Goal: Transaction & Acquisition: Obtain resource

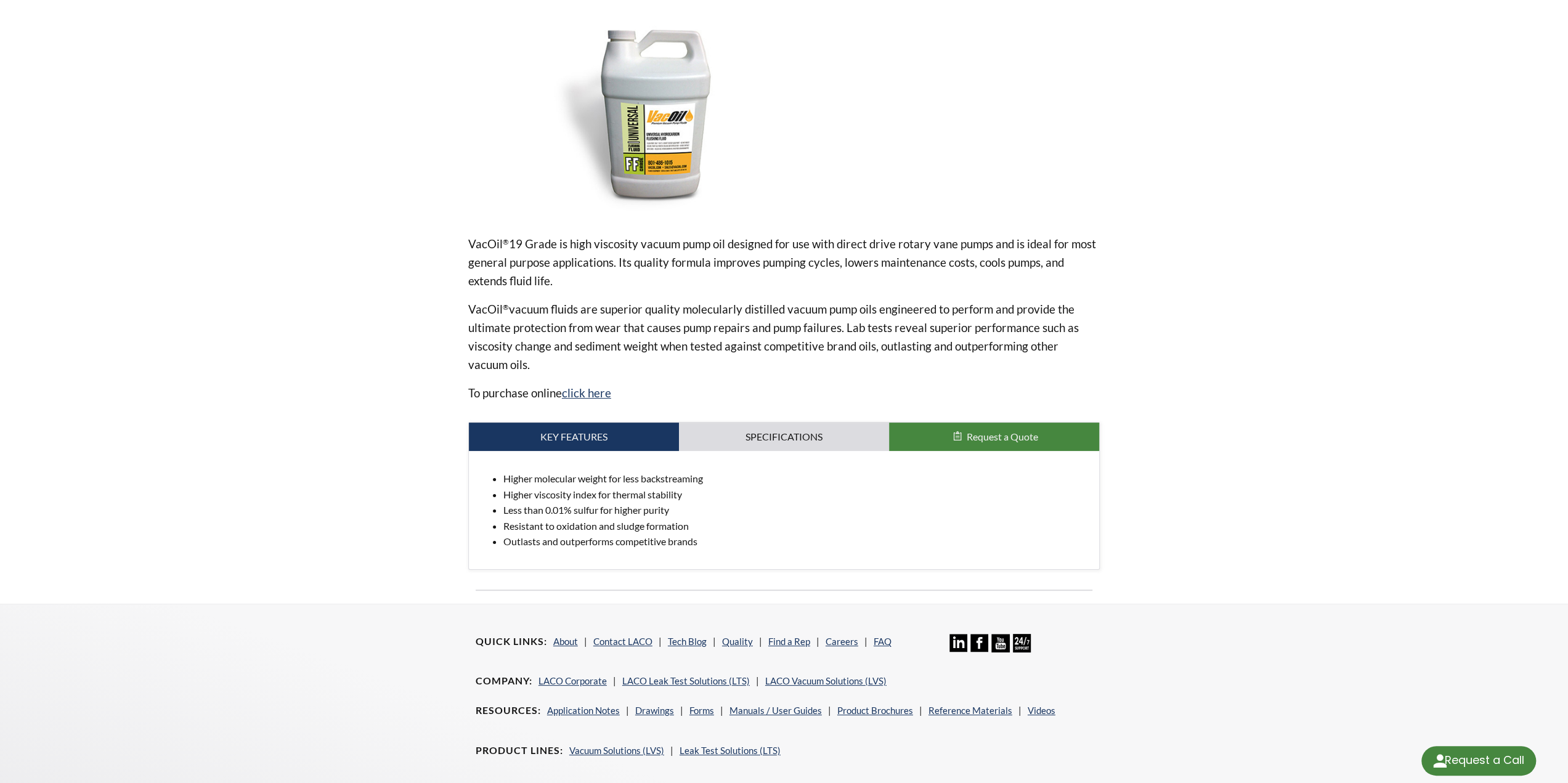
scroll to position [281, 0]
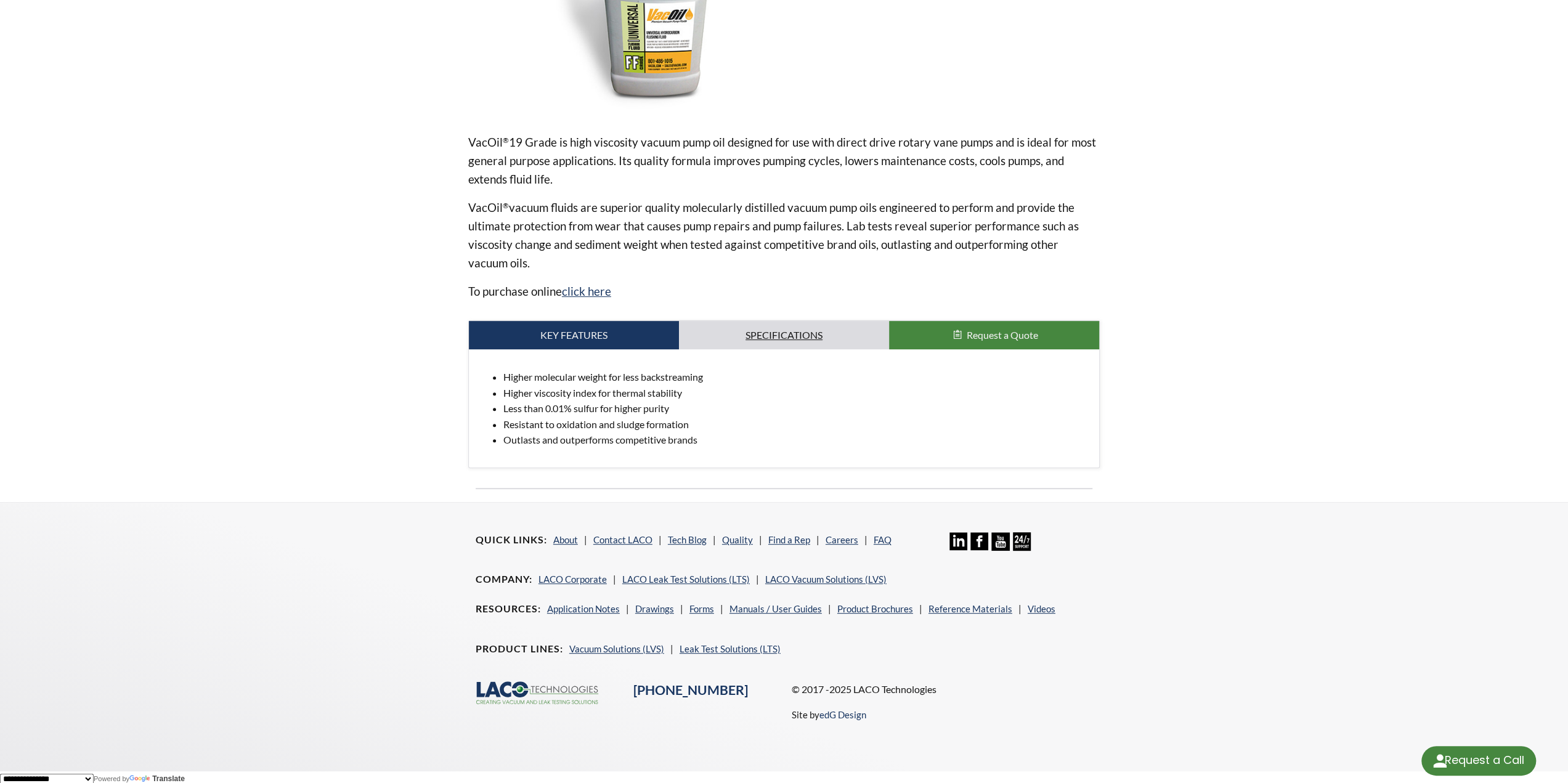
click at [775, 339] on link "Specifications" at bounding box center [784, 335] width 210 height 28
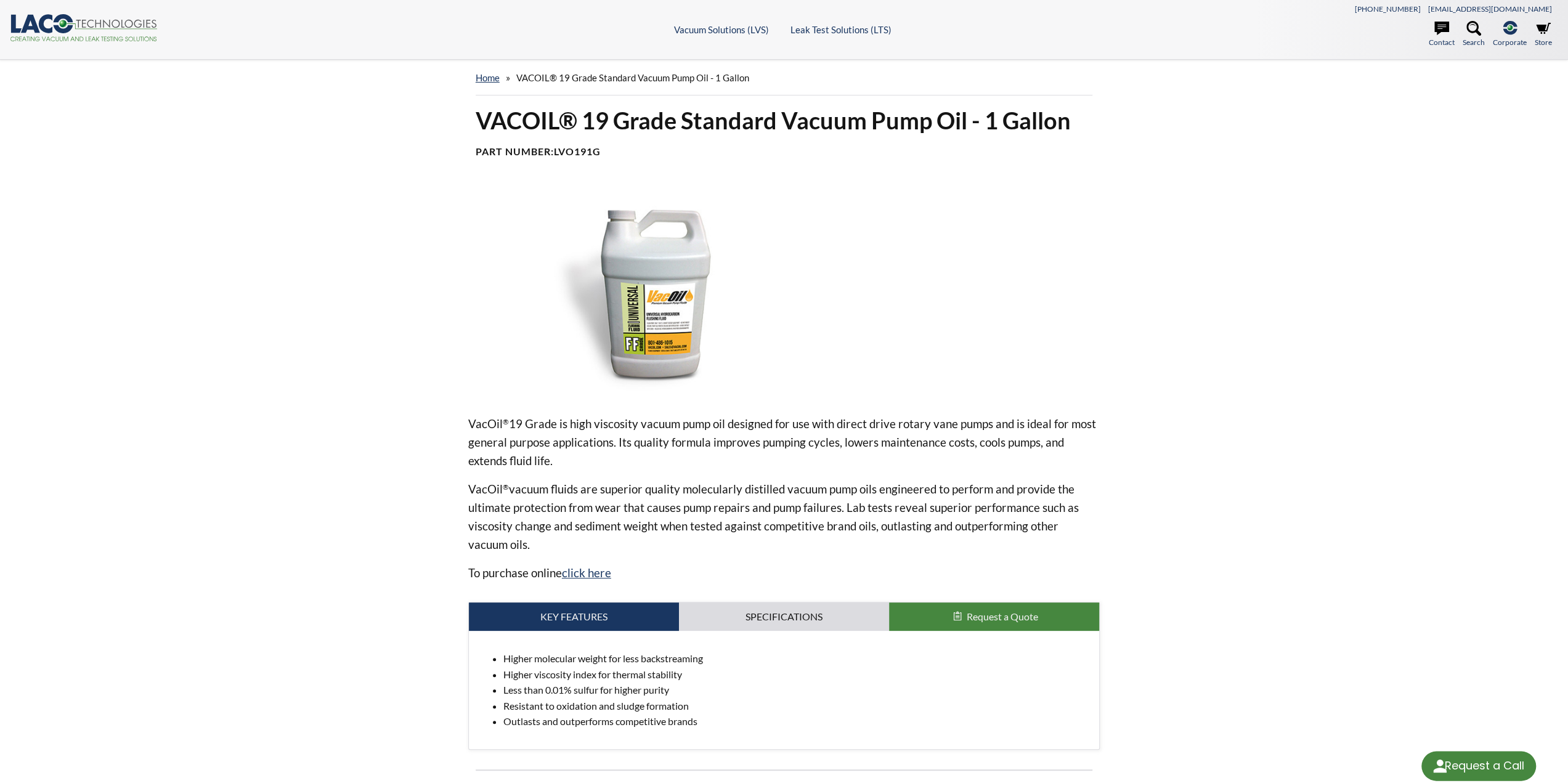
select select "Language Translate Widget"
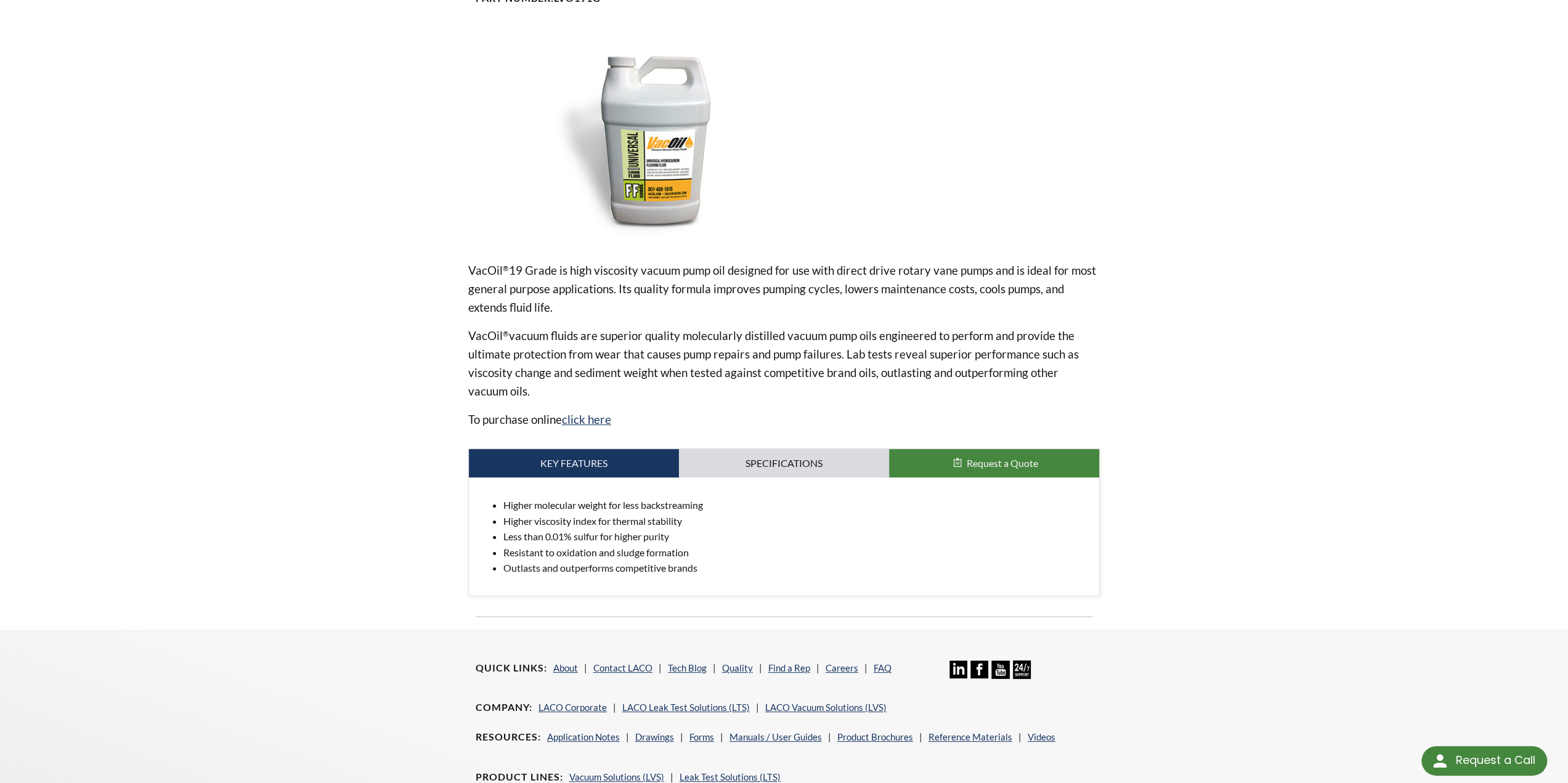
scroll to position [281, 0]
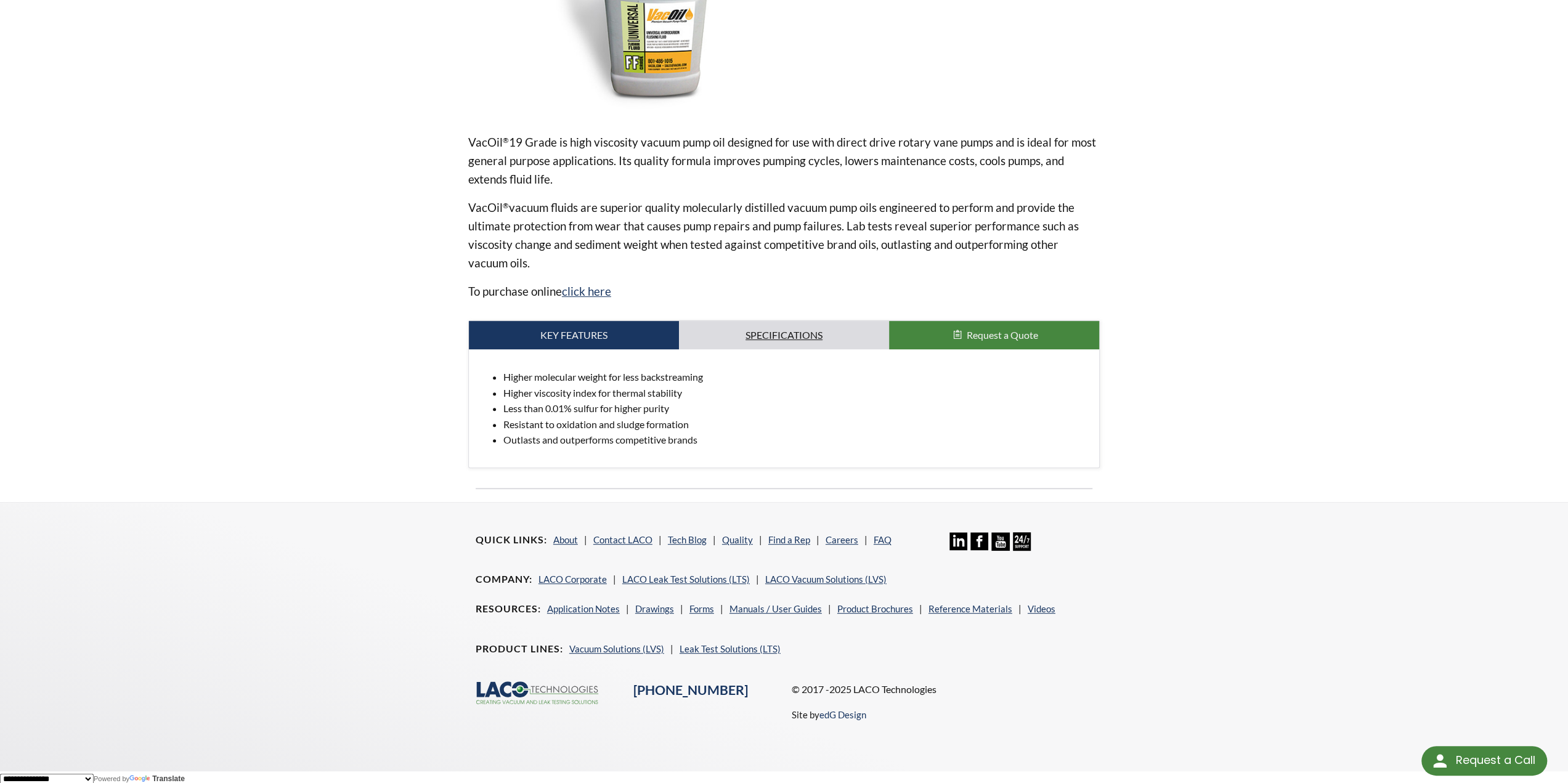
click at [783, 339] on link "Specifications" at bounding box center [784, 335] width 210 height 28
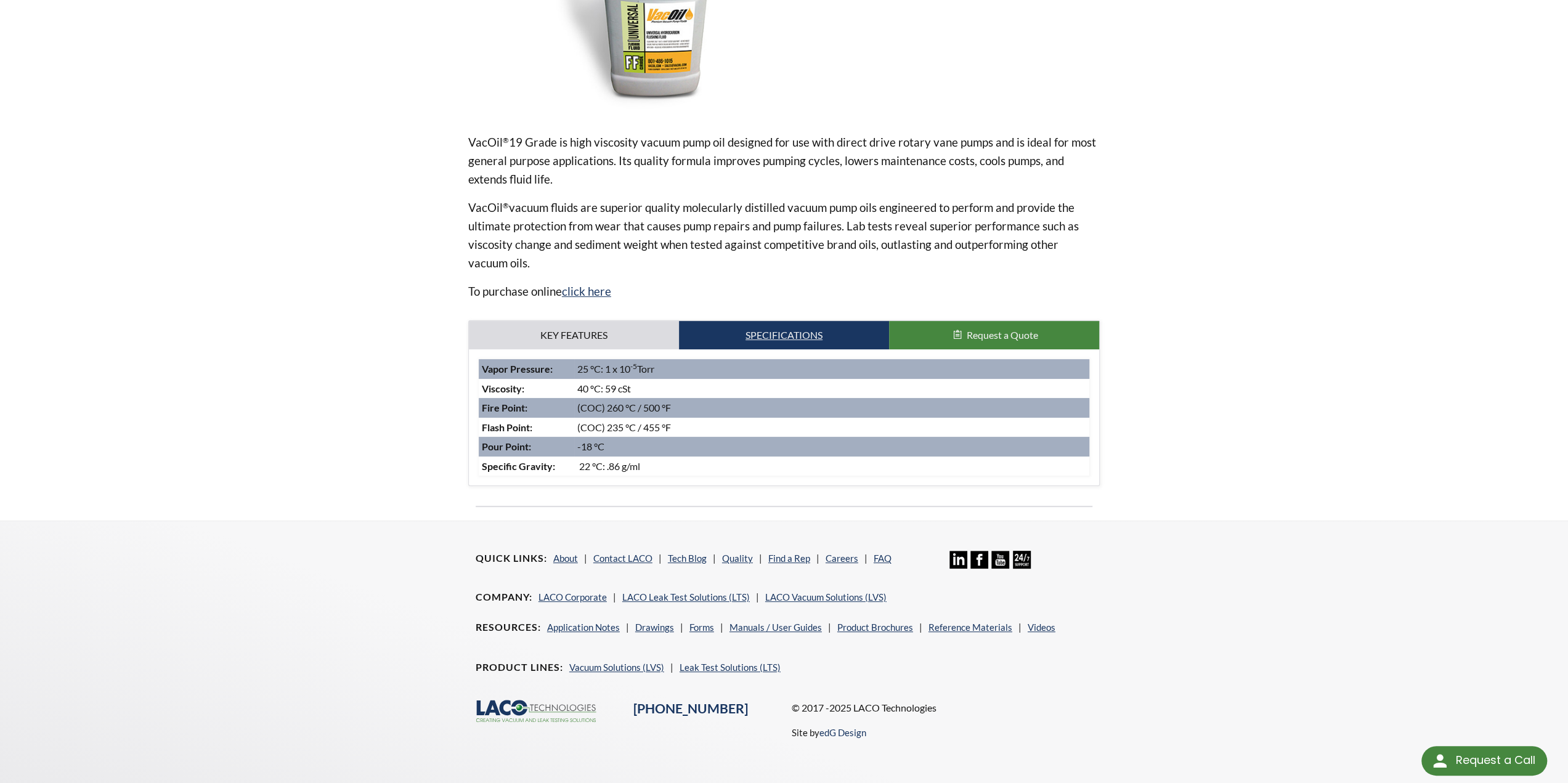
scroll to position [0, 0]
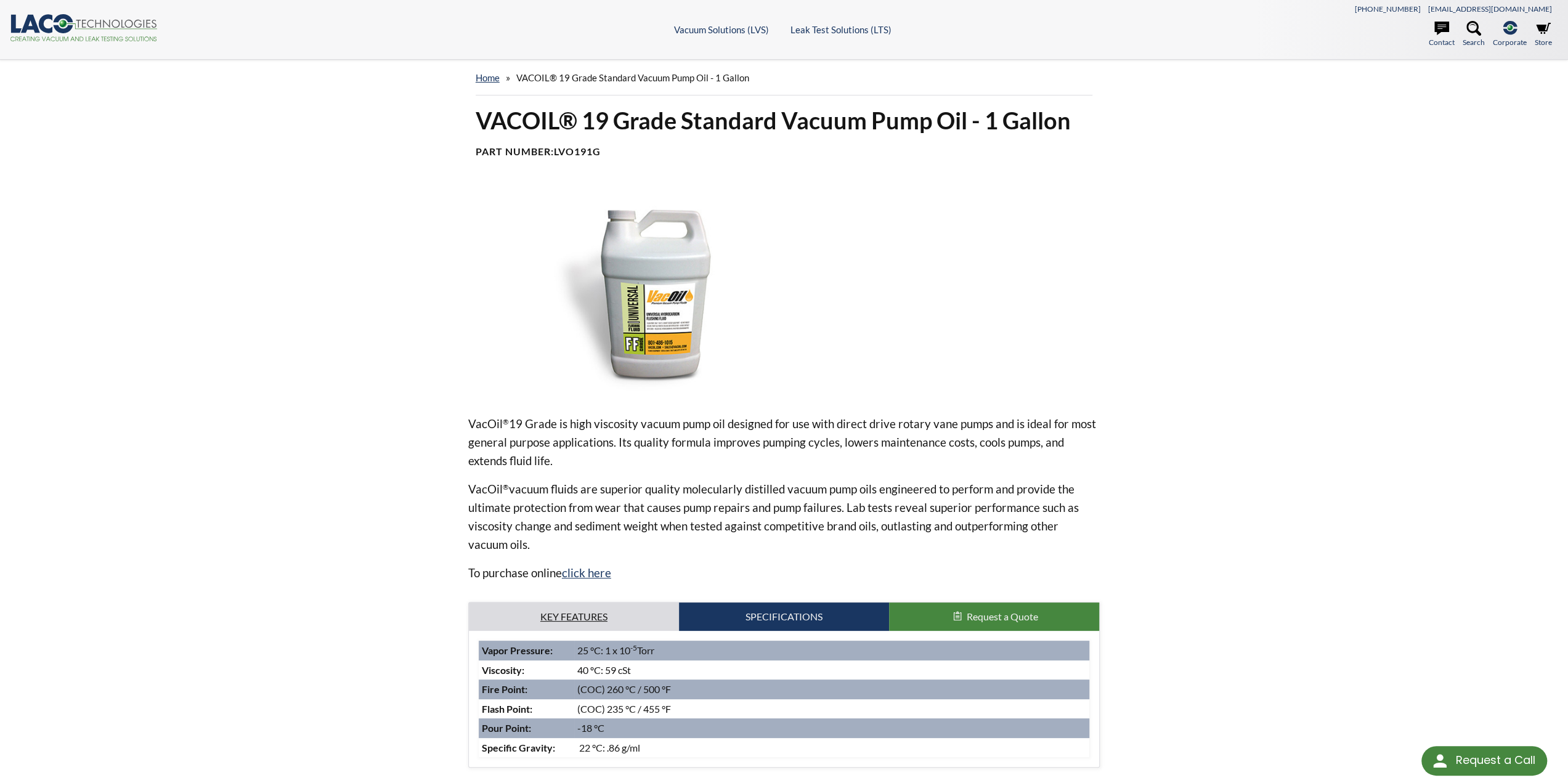
click at [568, 606] on link "Key Features" at bounding box center [573, 616] width 210 height 28
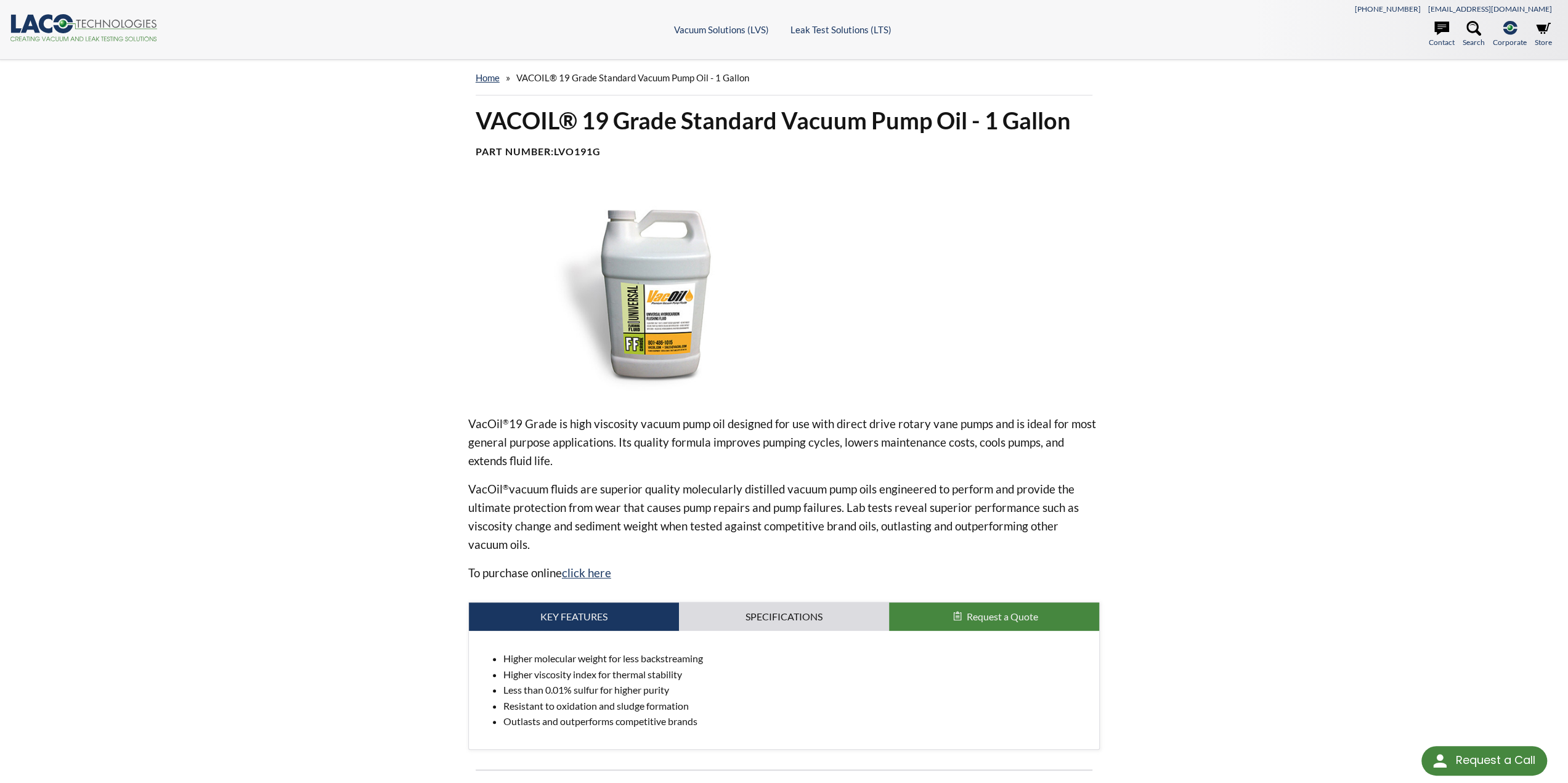
scroll to position [164, 0]
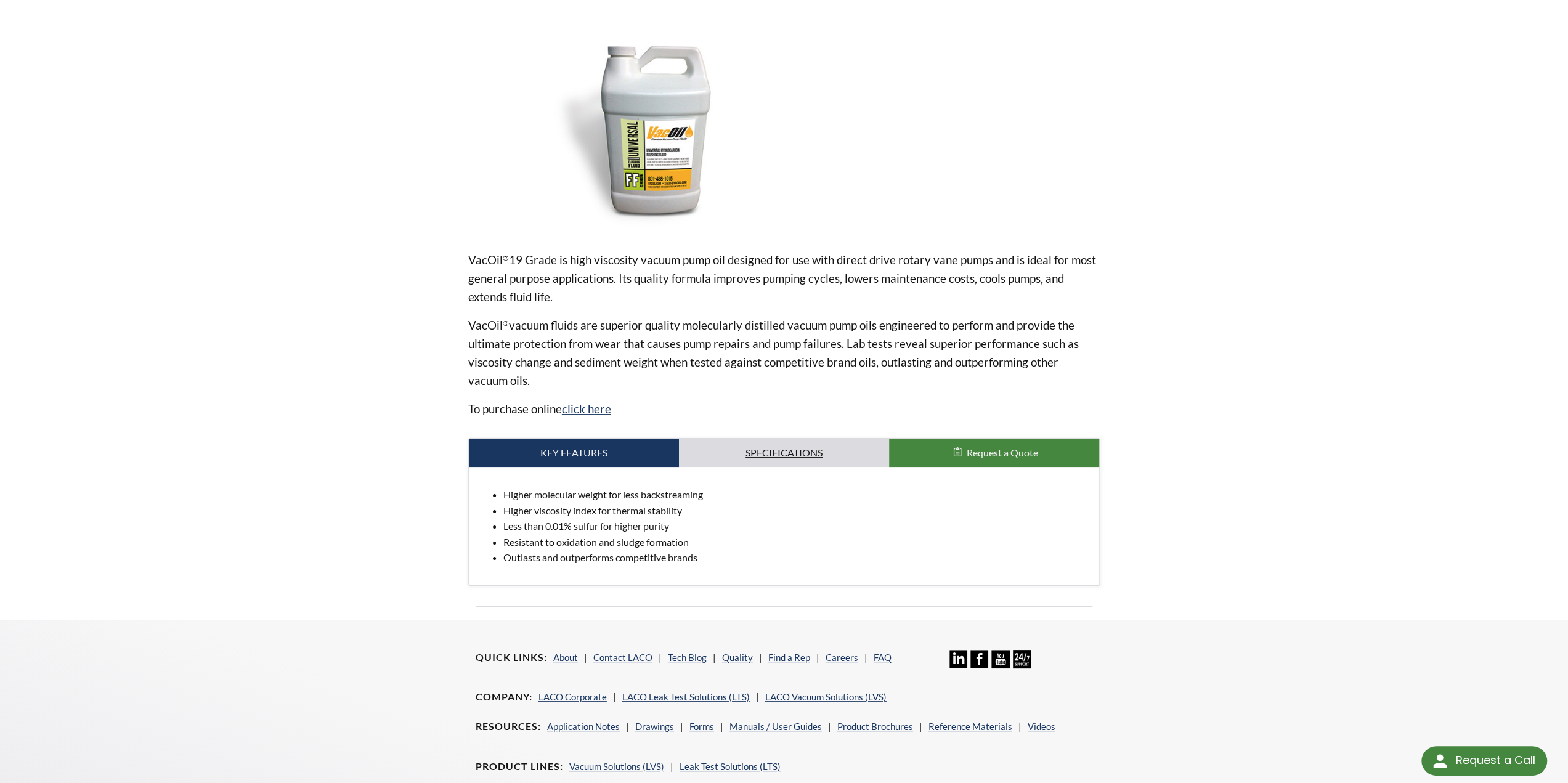
click at [777, 459] on link "Specifications" at bounding box center [784, 452] width 210 height 28
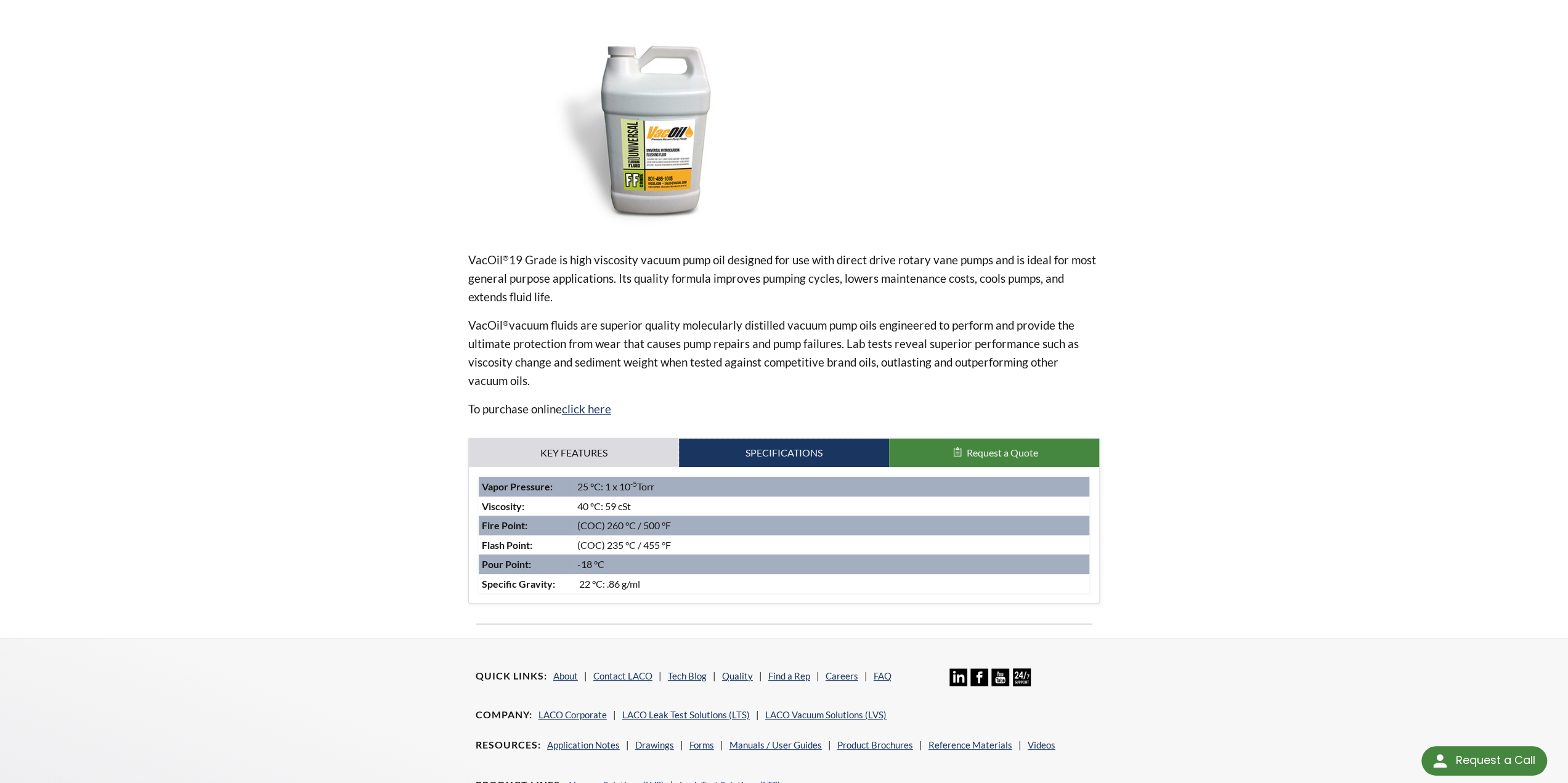
scroll to position [0, 0]
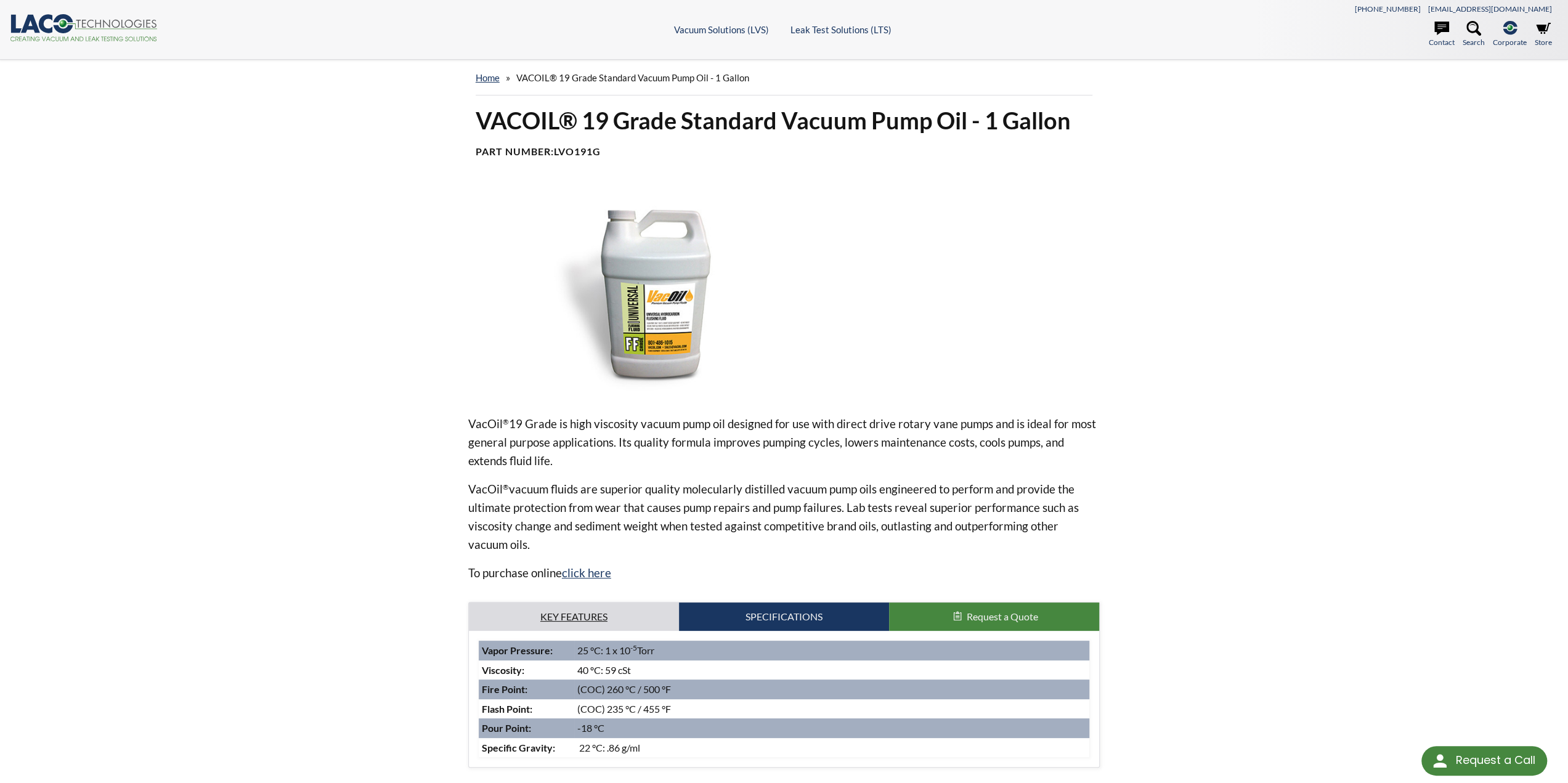
click at [619, 624] on link "Key Features" at bounding box center [573, 616] width 210 height 28
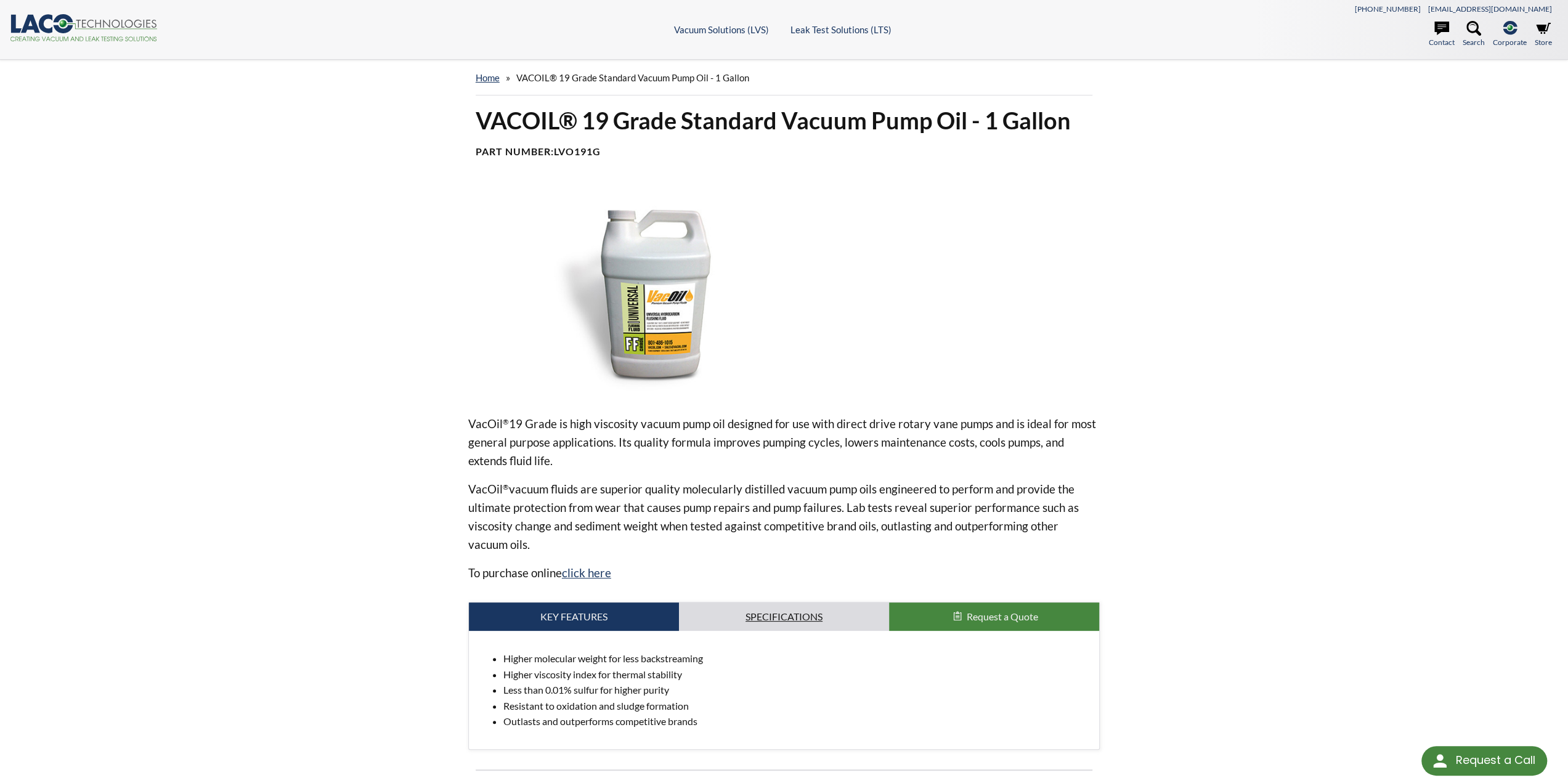
click at [703, 614] on link "Specifications" at bounding box center [784, 616] width 210 height 28
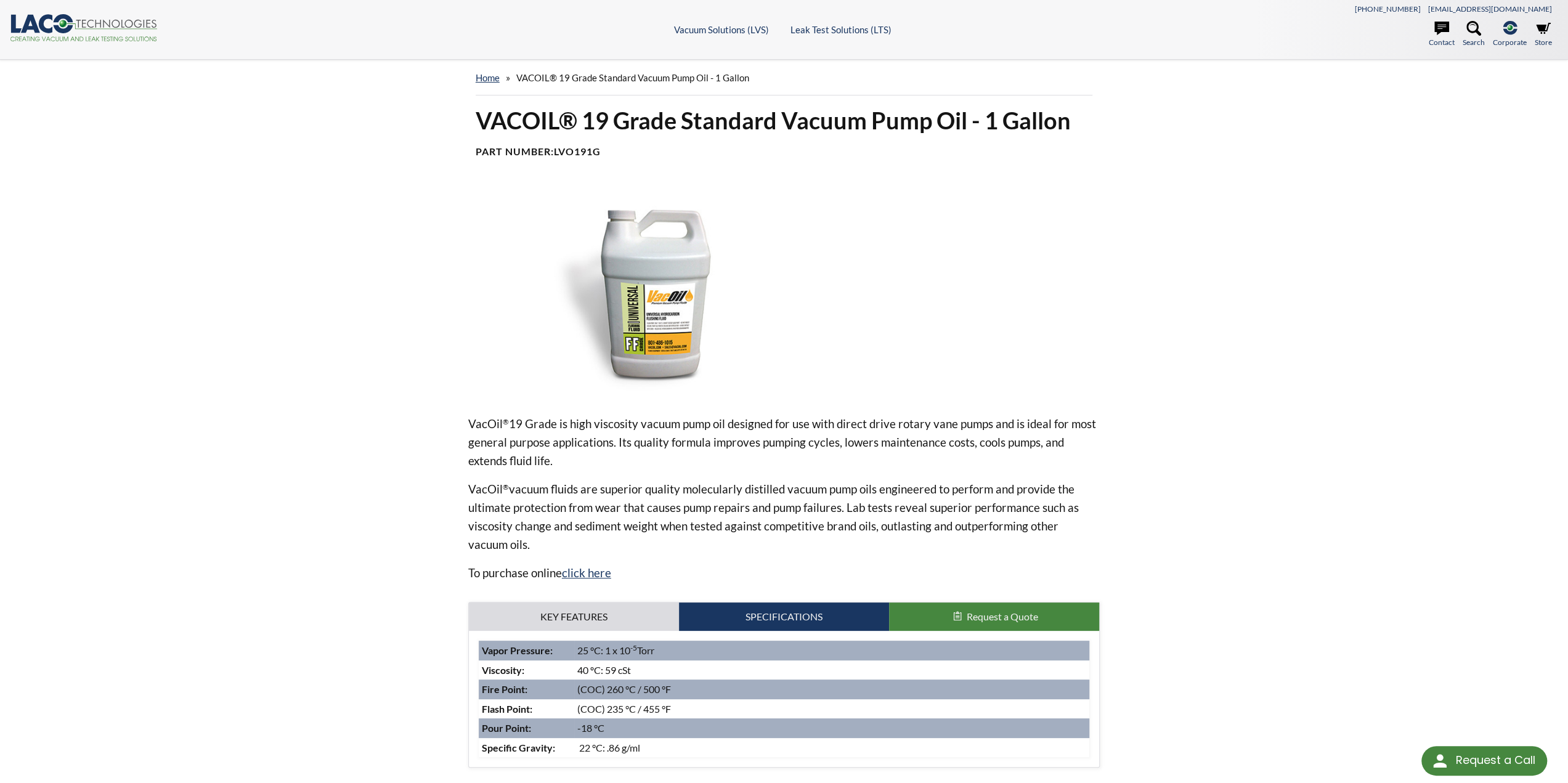
click at [982, 614] on span "Request a Quote" at bounding box center [1002, 616] width 71 height 12
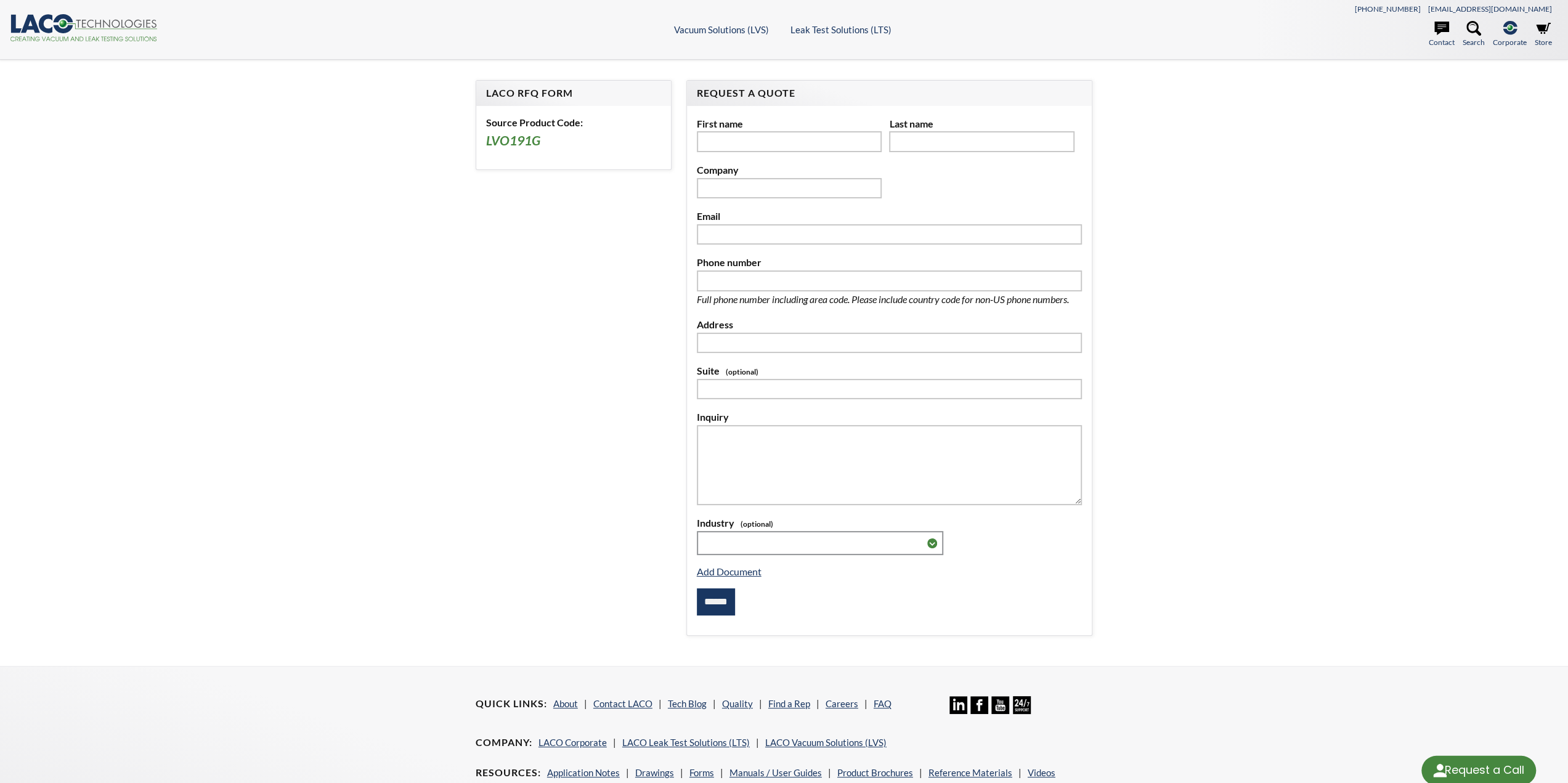
select select "Language Translate Widget"
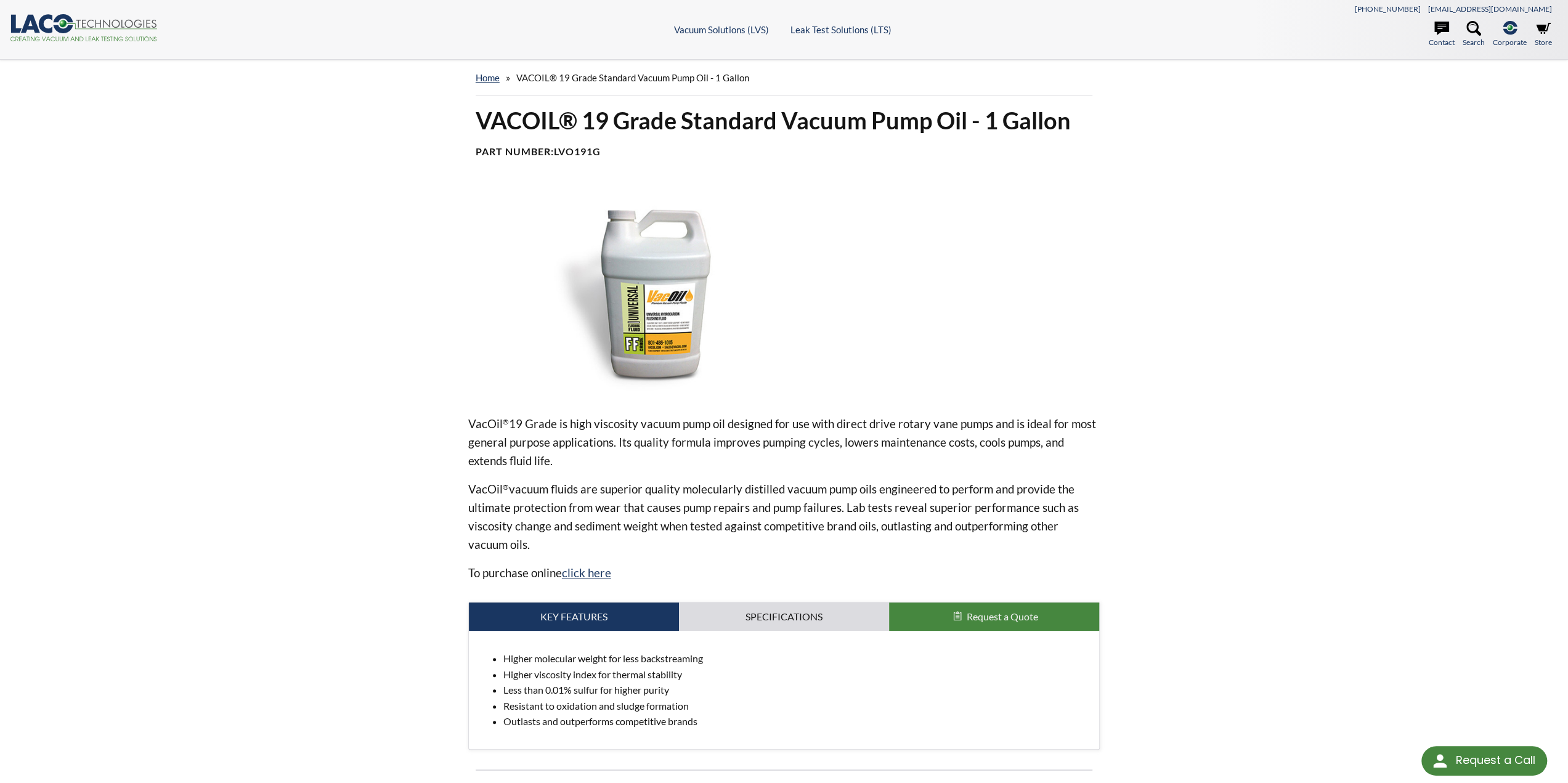
click at [618, 268] on img at bounding box center [652, 291] width 369 height 207
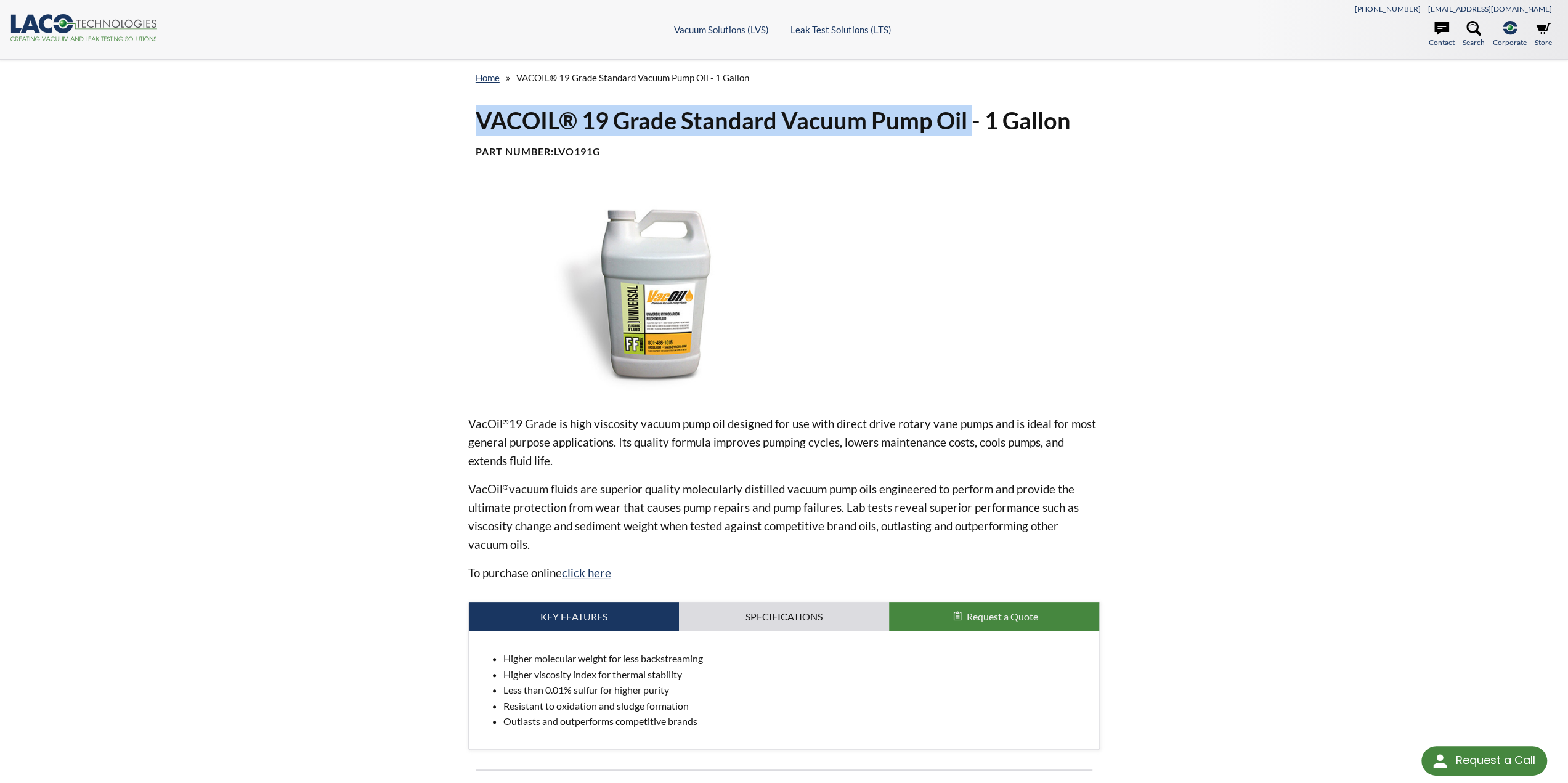
drag, startPoint x: 972, startPoint y: 129, endPoint x: 472, endPoint y: 120, distance: 500.1
click at [472, 120] on div "VACOIL® 19 Grade Standard Vacuum Pump Oil - 1 Gallon Part Number: LVO191G" at bounding box center [783, 137] width 632 height 63
